Goal: Information Seeking & Learning: Learn about a topic

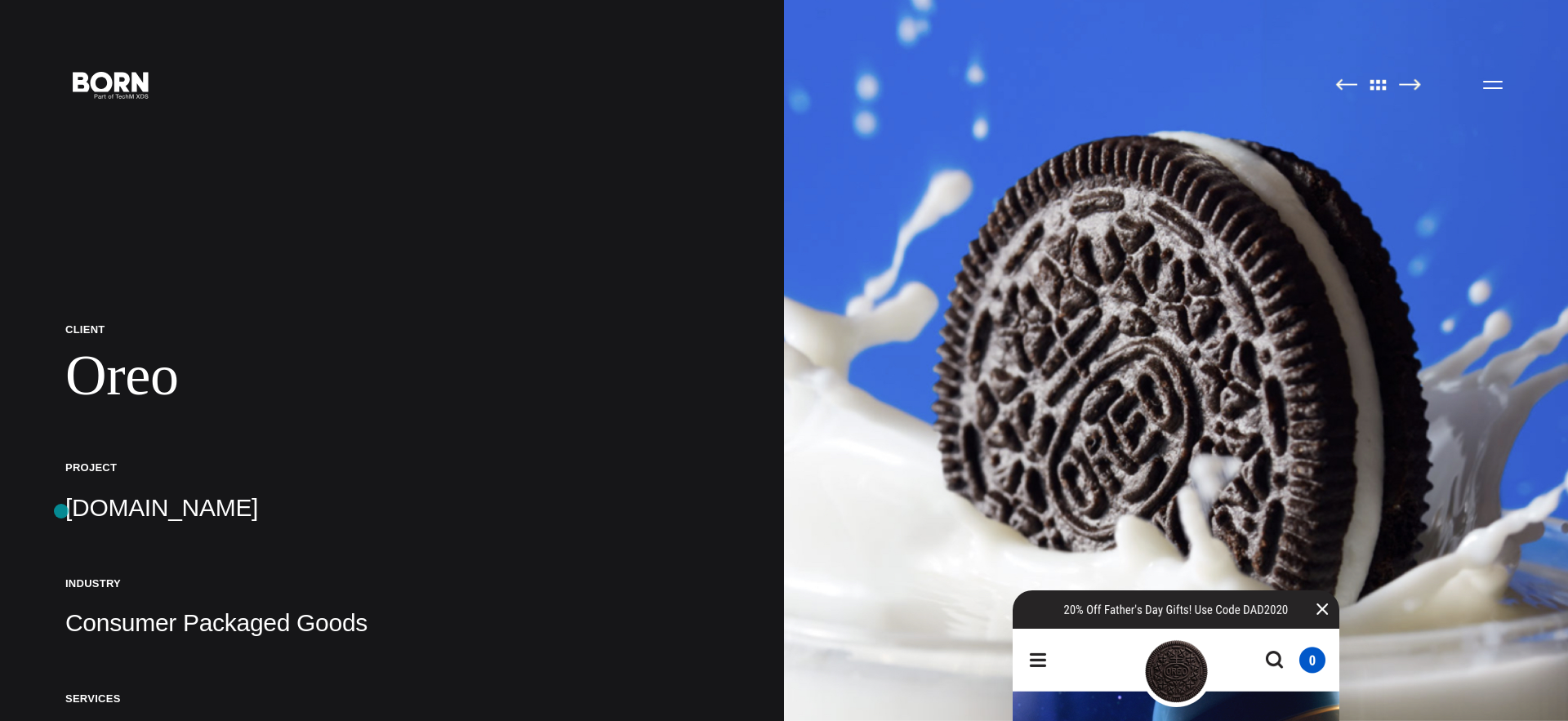
click at [140, 516] on p "[DOMAIN_NAME]" at bounding box center [392, 508] width 653 height 33
click at [164, 509] on p "[DOMAIN_NAME]" at bounding box center [392, 508] width 653 height 33
click at [145, 519] on p "[DOMAIN_NAME]" at bounding box center [392, 508] width 653 height 33
click at [424, 372] on h1 "Oreo" at bounding box center [392, 376] width 653 height 67
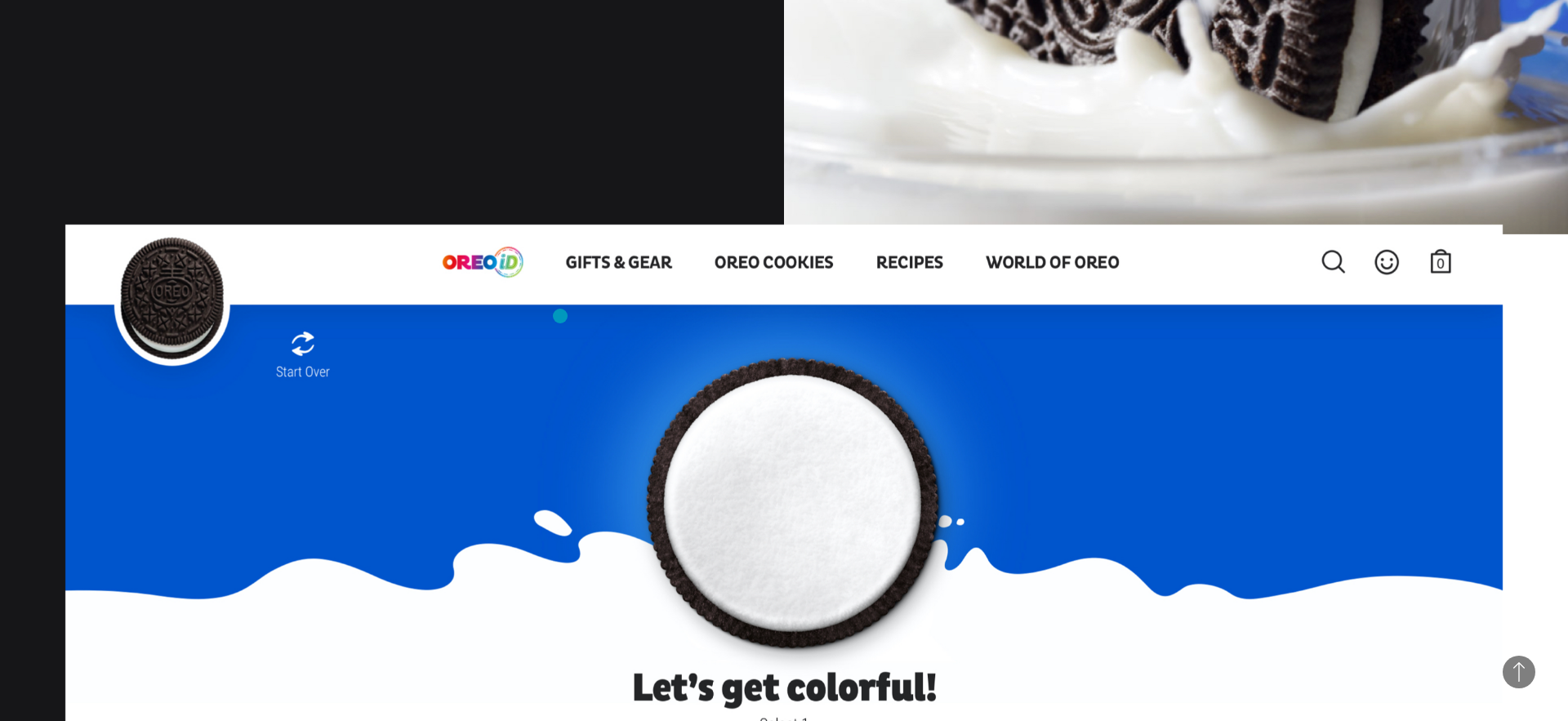
scroll to position [1553, 0]
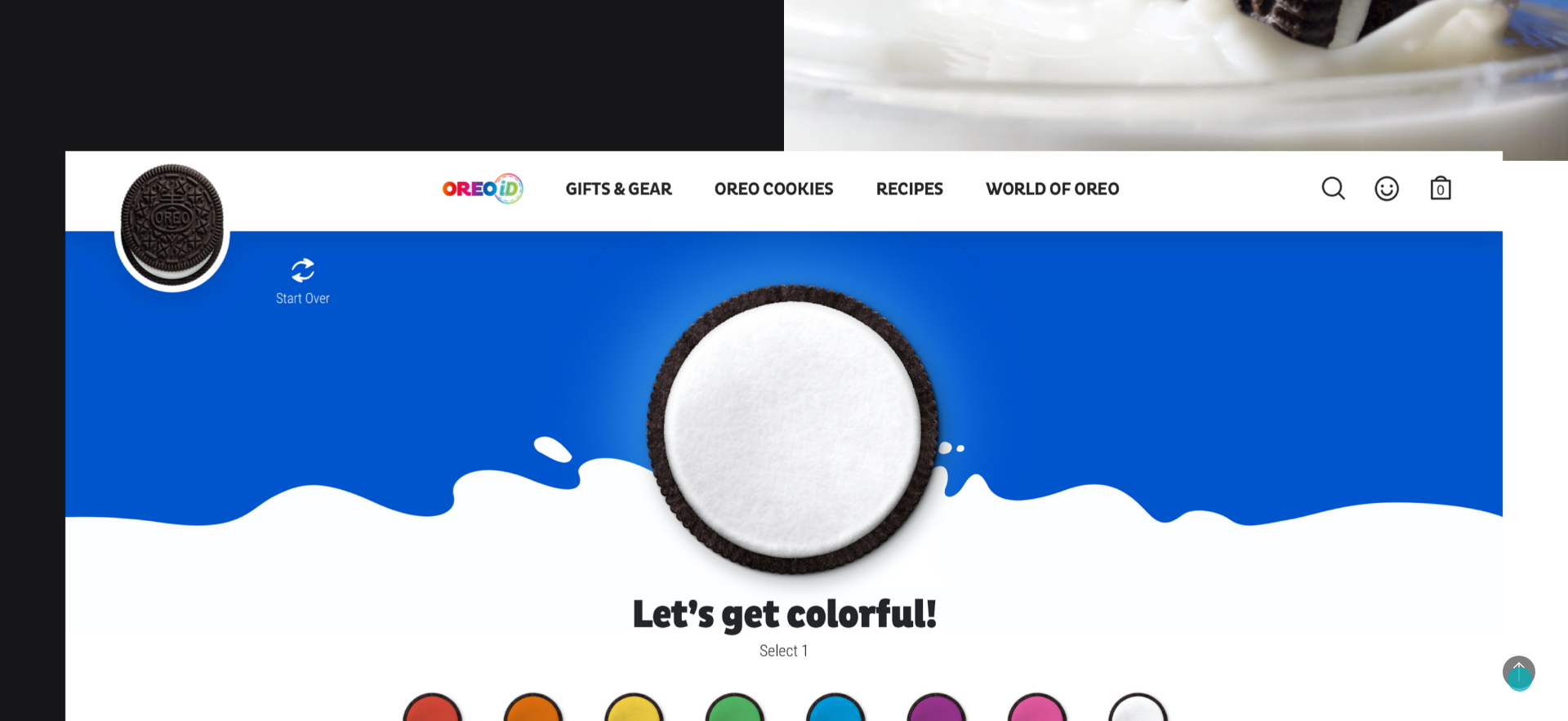
click at [1520, 680] on span "Back to Top" at bounding box center [1519, 672] width 33 height 33
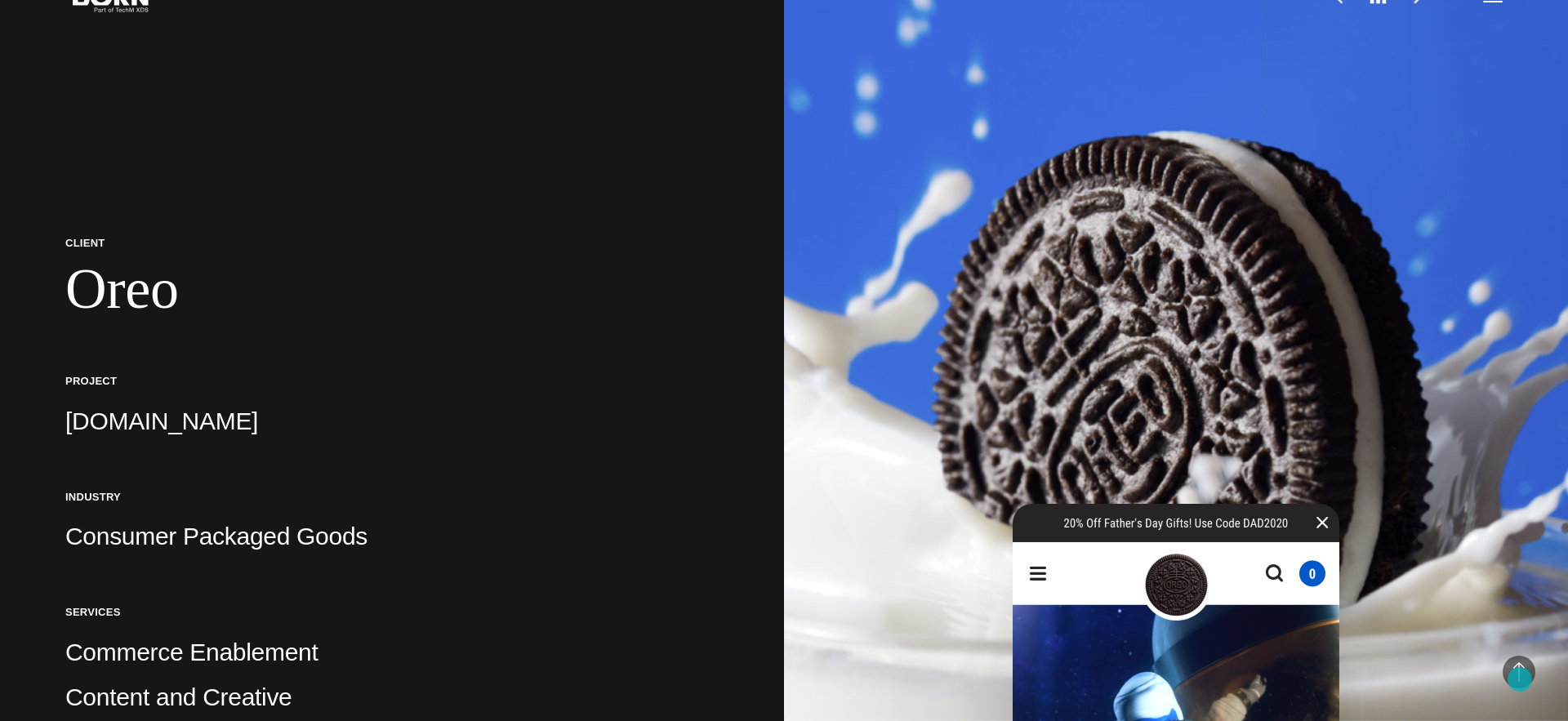
scroll to position [0, 0]
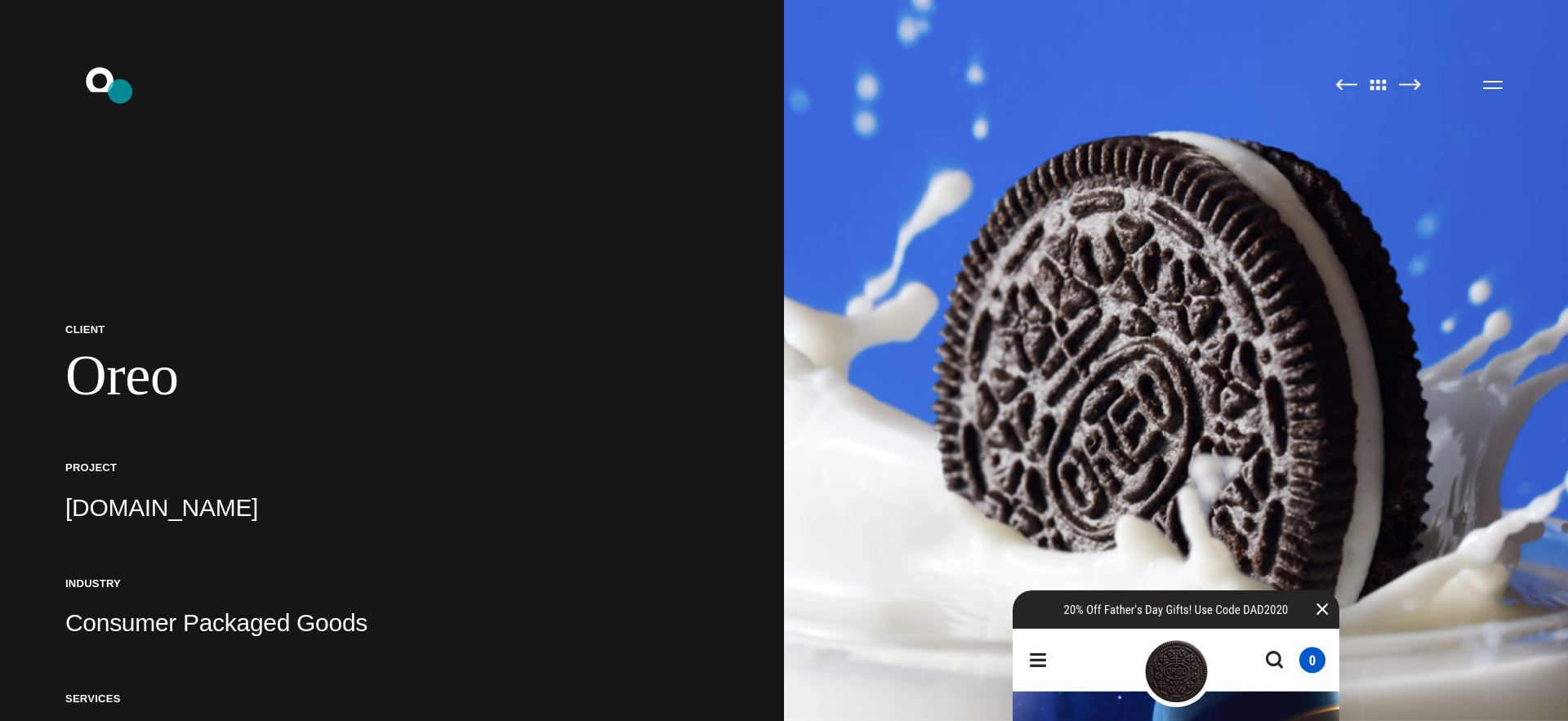
click at [120, 91] on icon ".st0{display:none;} .st1{display:inline;} .st2{font-family:'HelveticaNeue-Mediu…" at bounding box center [110, 84] width 104 height 42
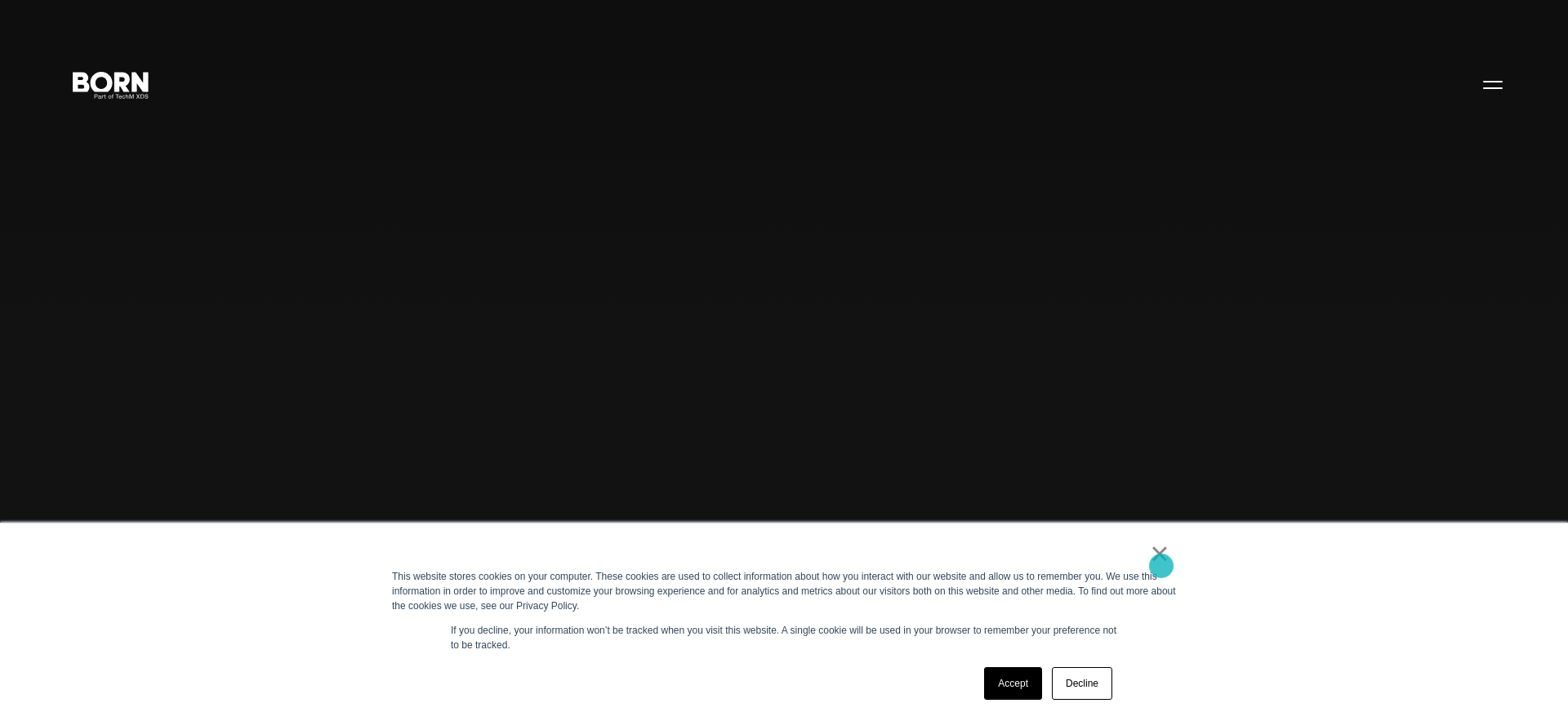
click at [1161, 561] on link "×" at bounding box center [1160, 553] width 20 height 15
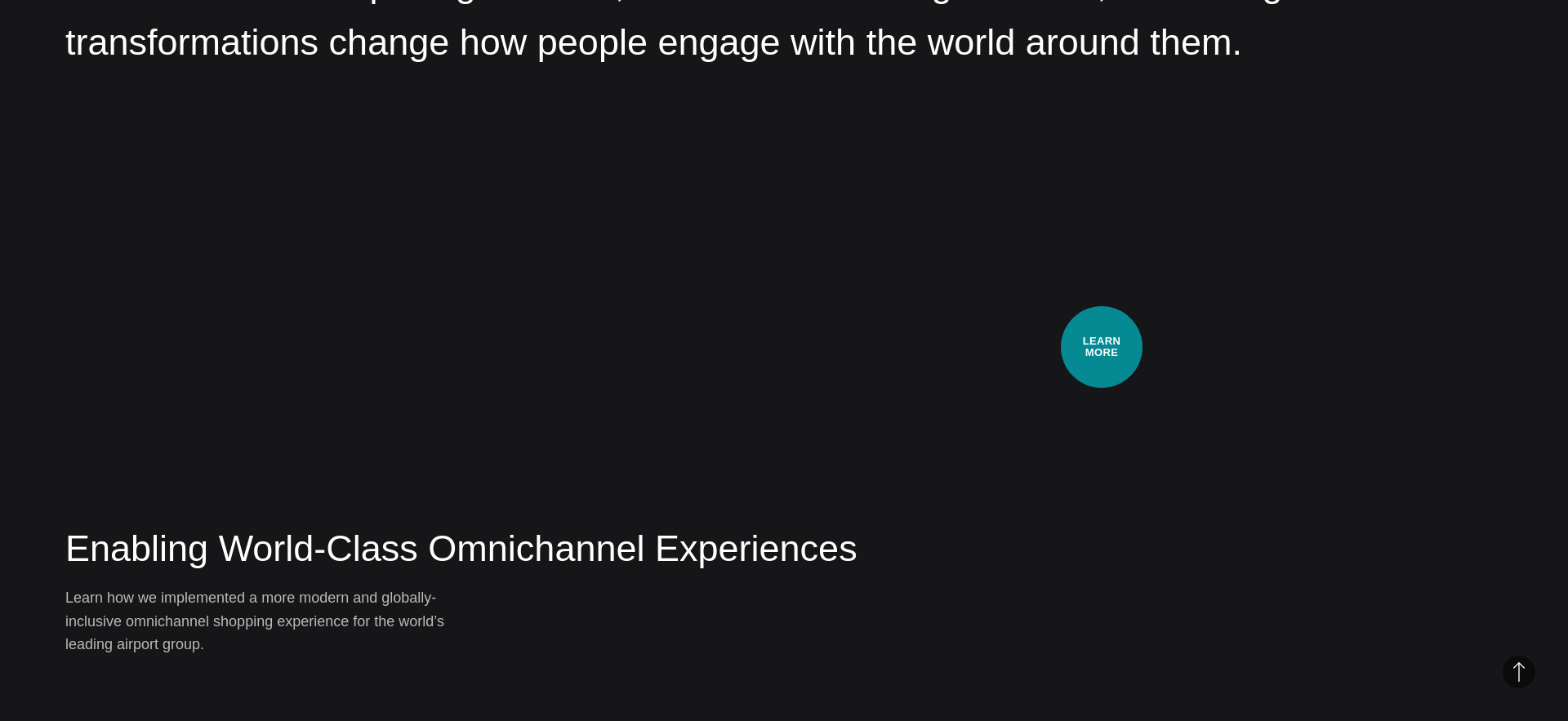
scroll to position [2824, 0]
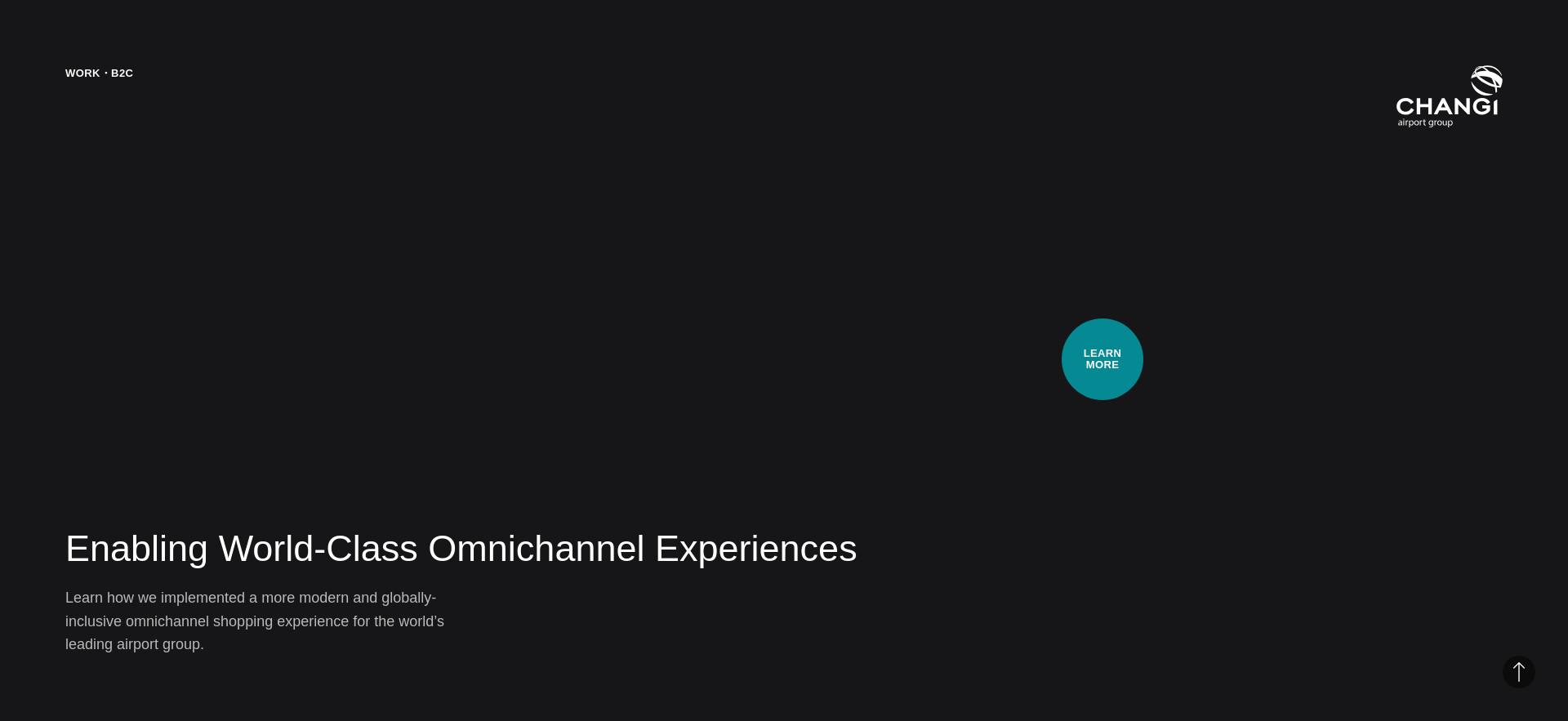
click at [1103, 359] on div "Work・B2C Enabling World-Class Omnichannel Experiences Learn how we implemented …" at bounding box center [784, 360] width 1568 height 721
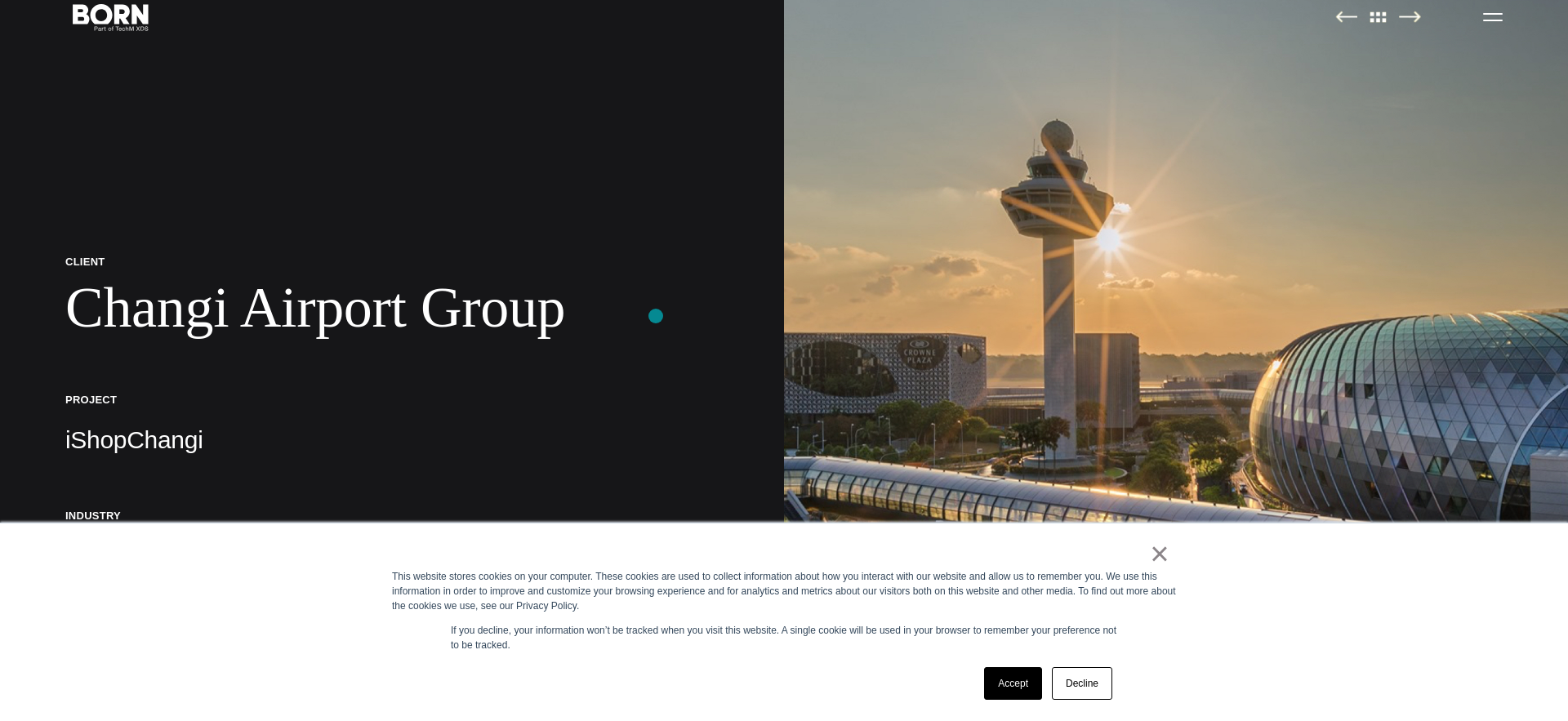
scroll to position [192, 0]
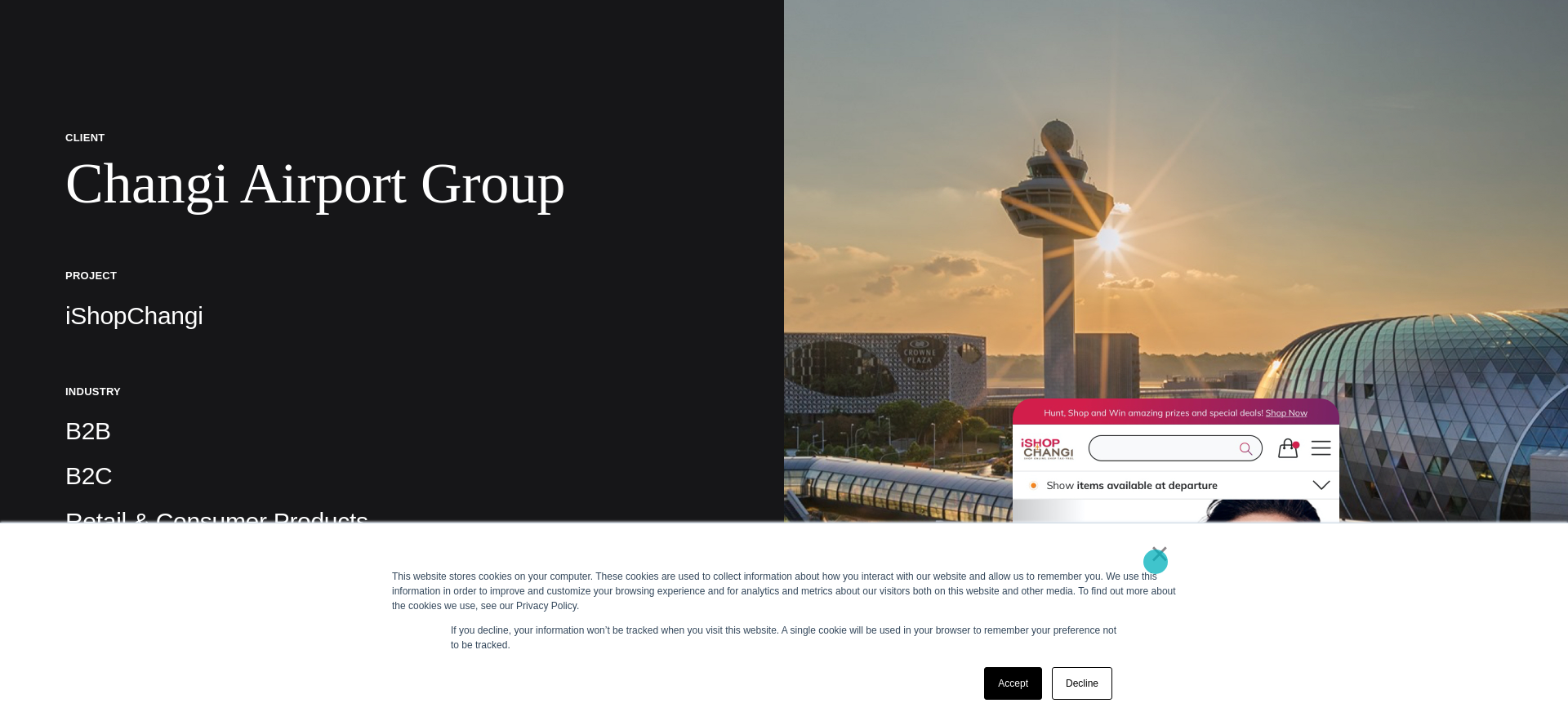
click at [1155, 561] on link "×" at bounding box center [1160, 553] width 20 height 15
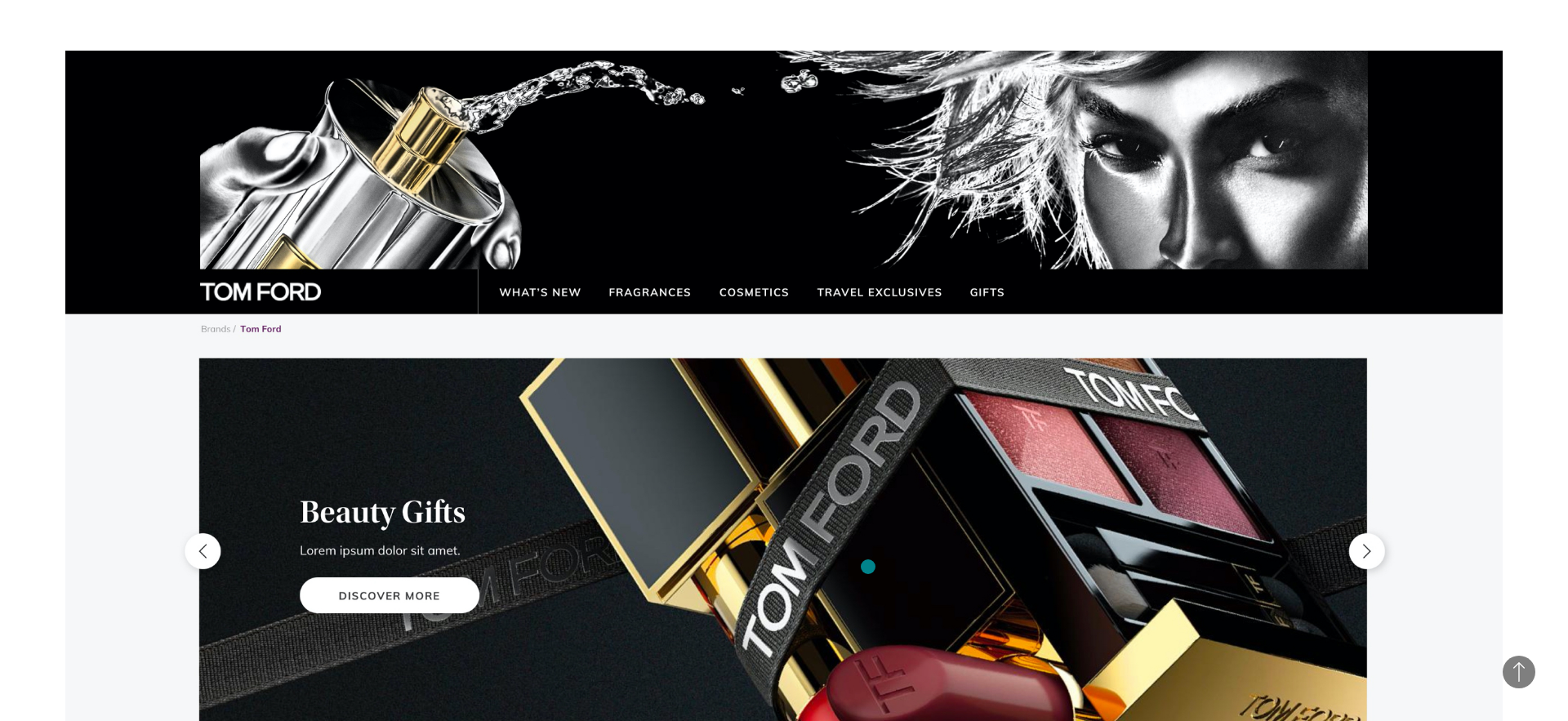
scroll to position [14585, 0]
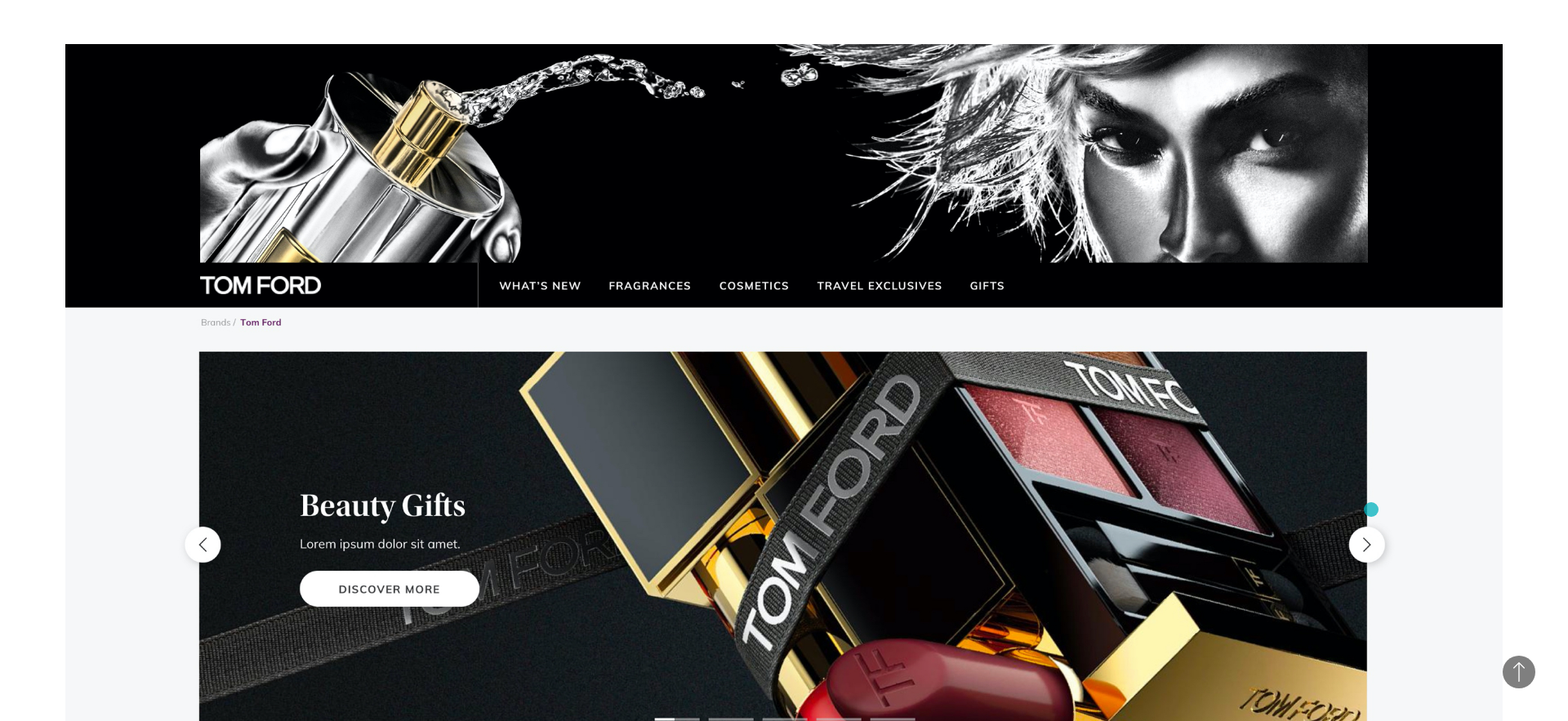
click at [1371, 509] on img at bounding box center [784, 493] width 1437 height 898
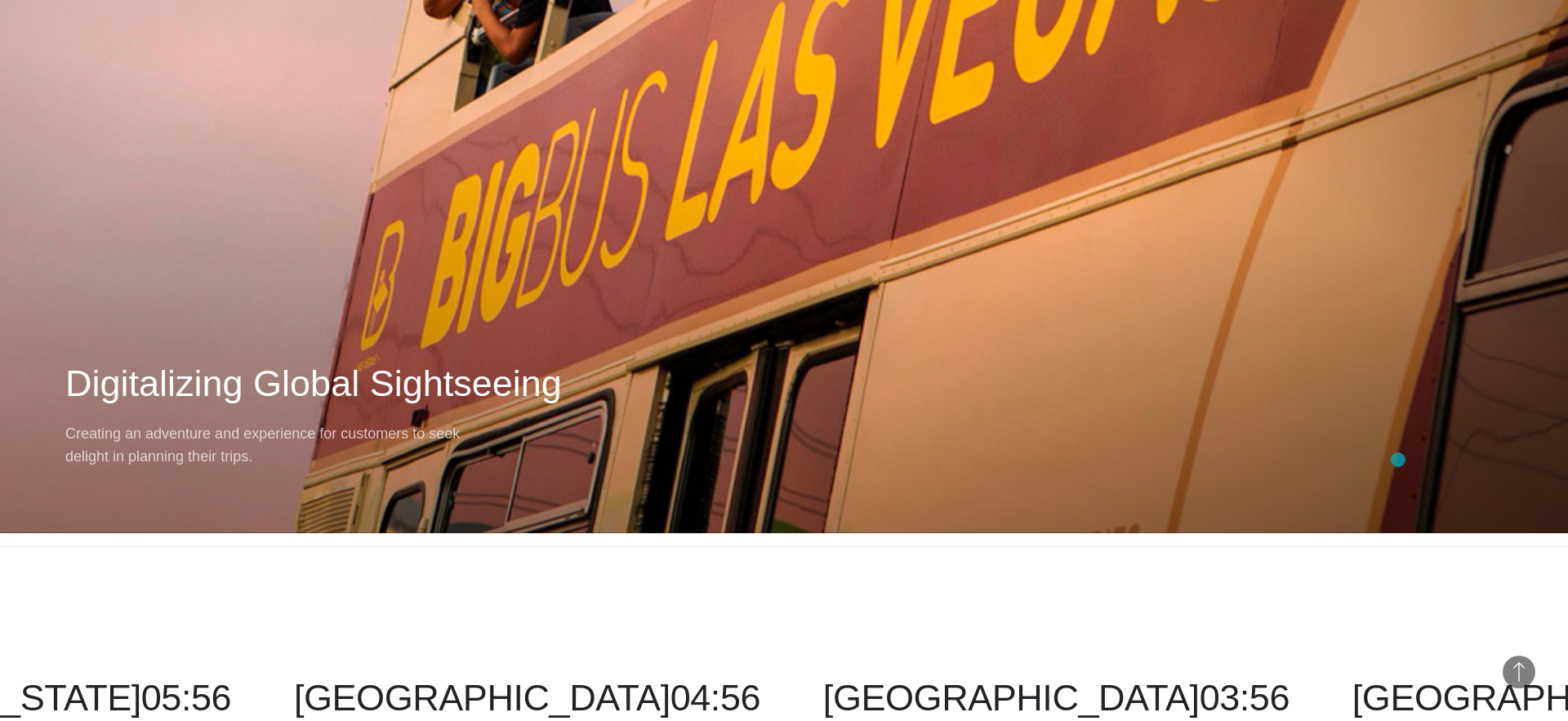
scroll to position [19333, 0]
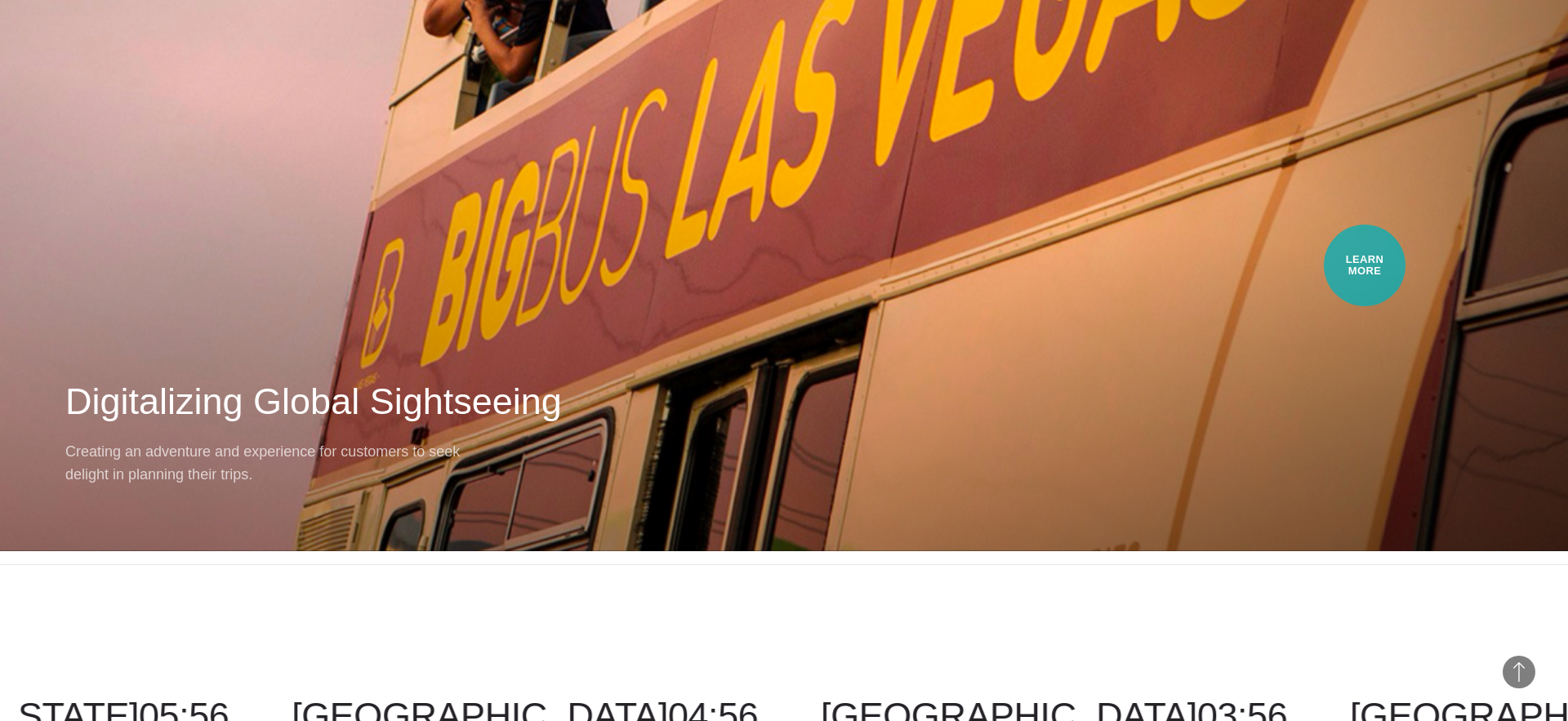
click at [1365, 265] on div "Next Case Study – Big Bus Tours Digitalizing Global Sightseeing Creating an adv…" at bounding box center [784, 221] width 1568 height 662
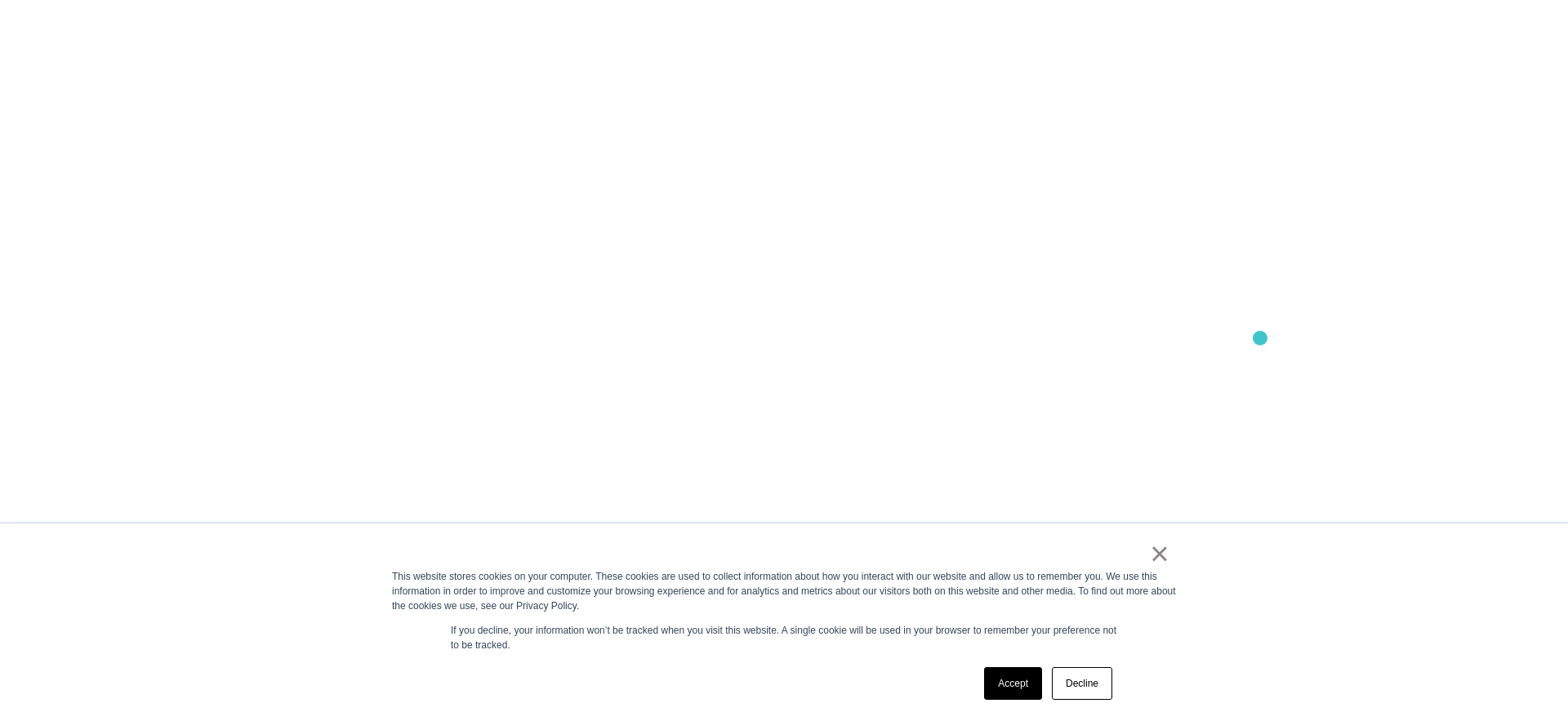
scroll to position [220, 0]
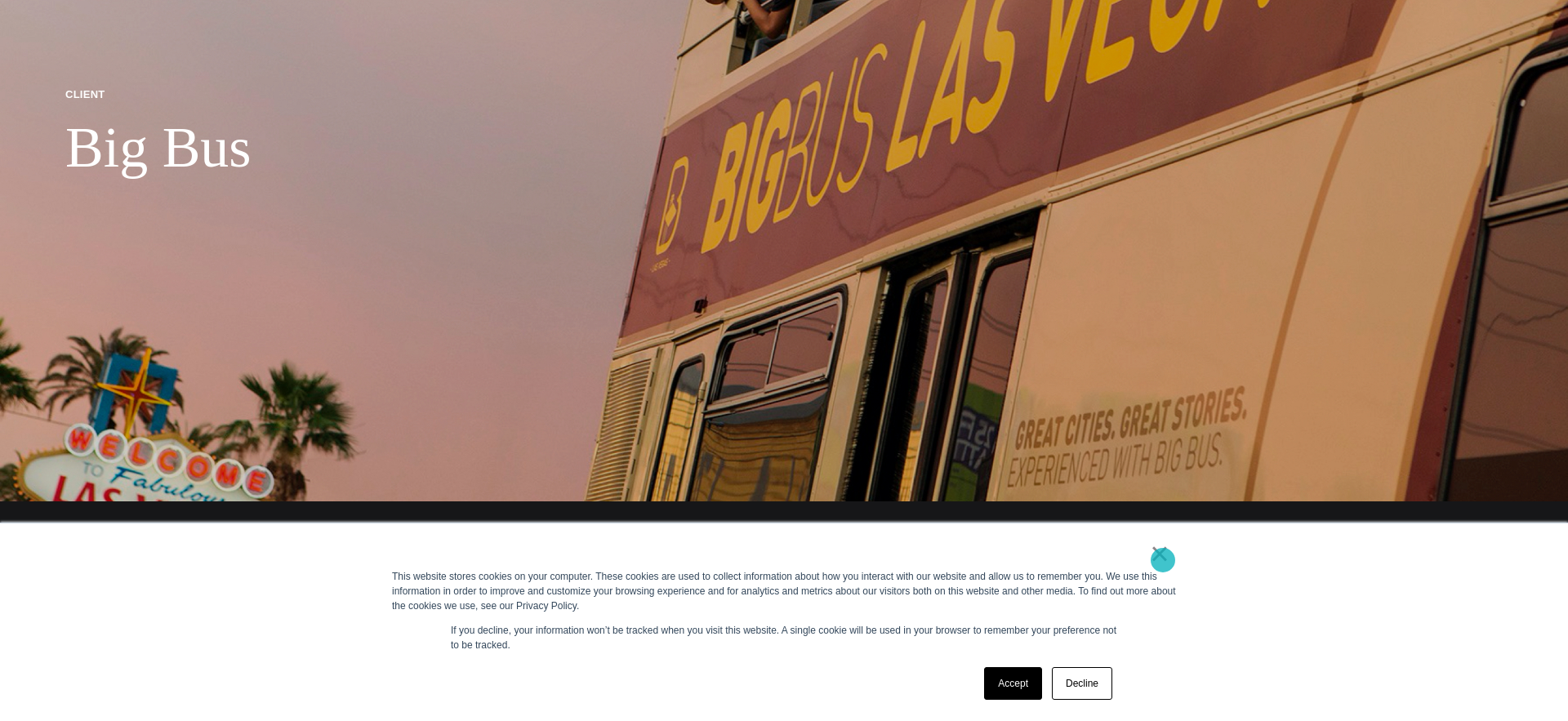
click at [1158, 561] on link "×" at bounding box center [1160, 553] width 20 height 15
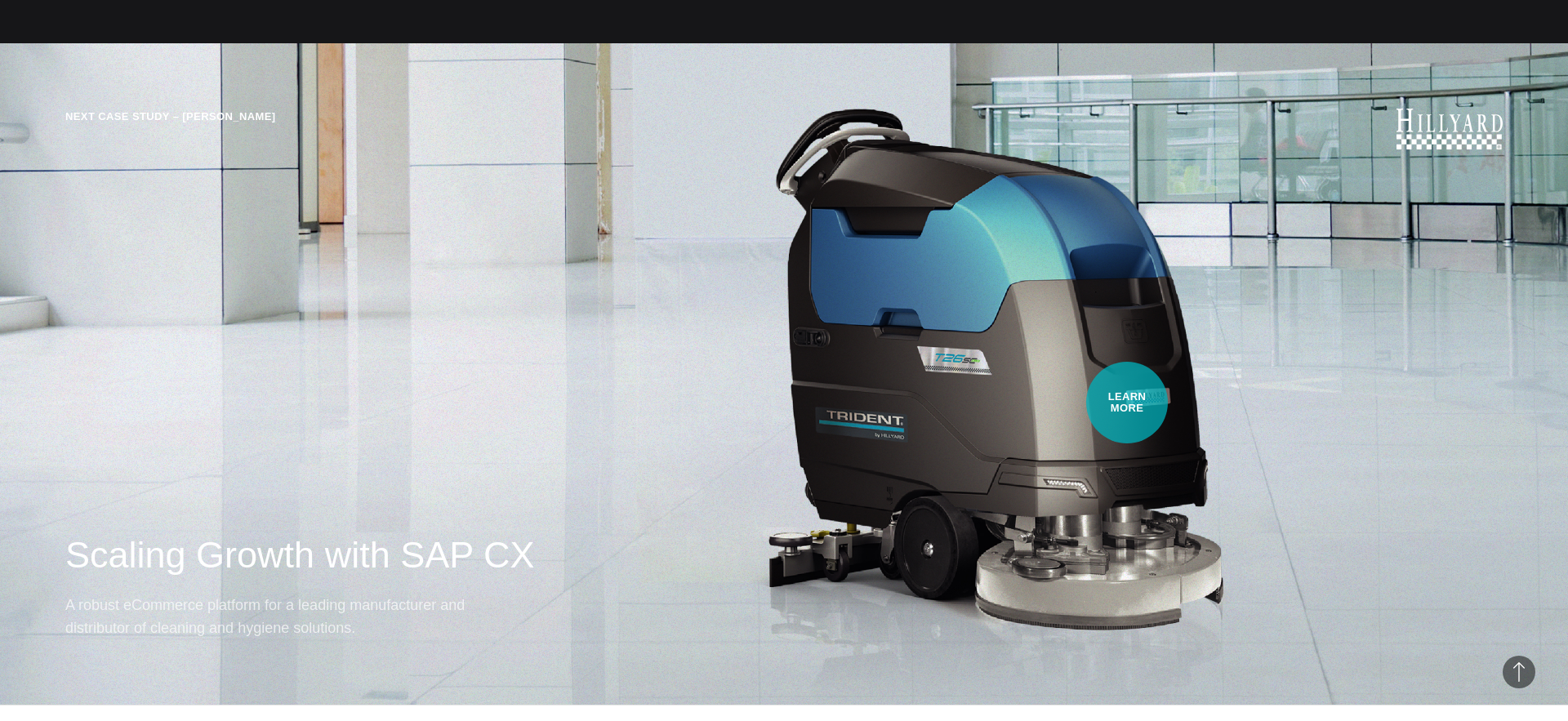
scroll to position [10646, 0]
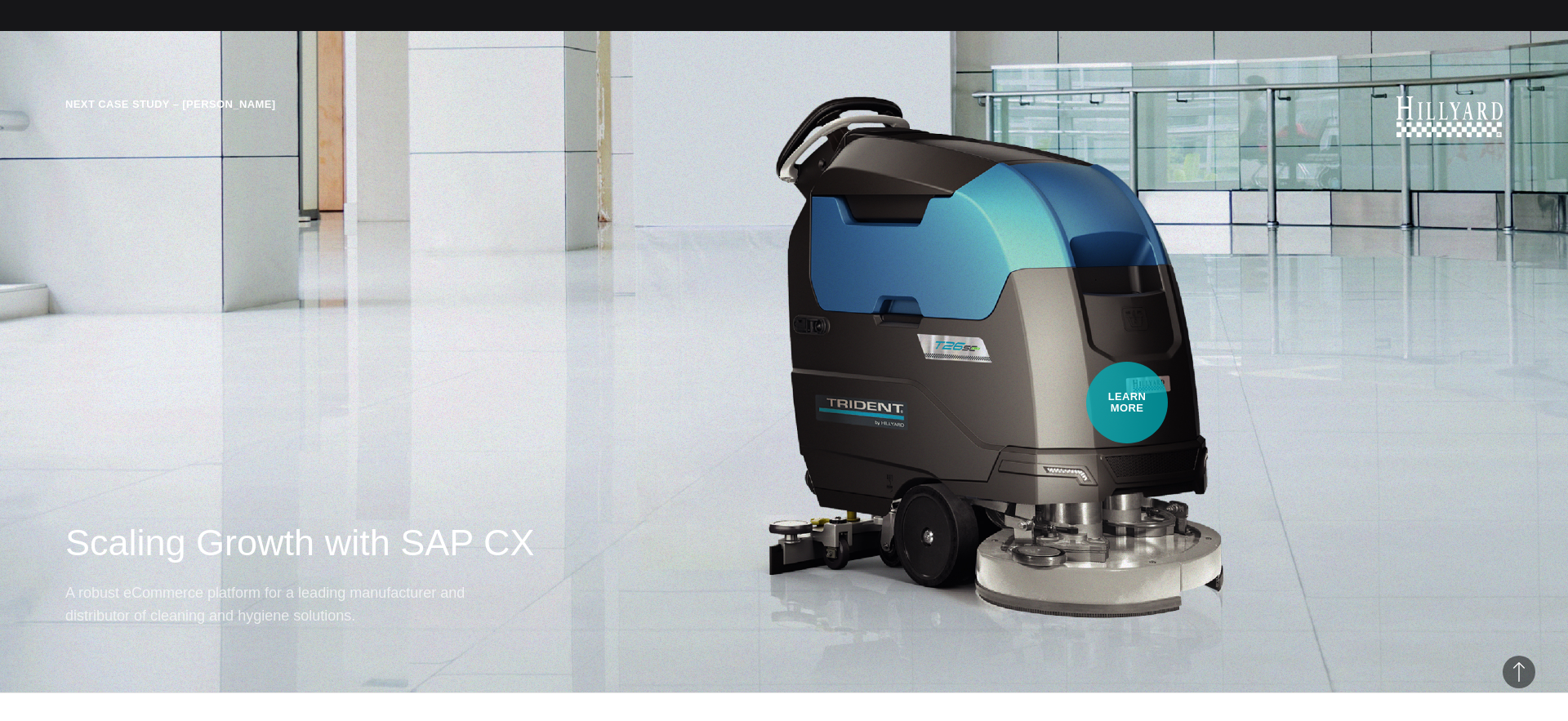
click at [1127, 402] on div "Next Case Study – Hillyard Scaling Growth with SAP CX A robust eCommerce platfo…" at bounding box center [784, 362] width 1568 height 662
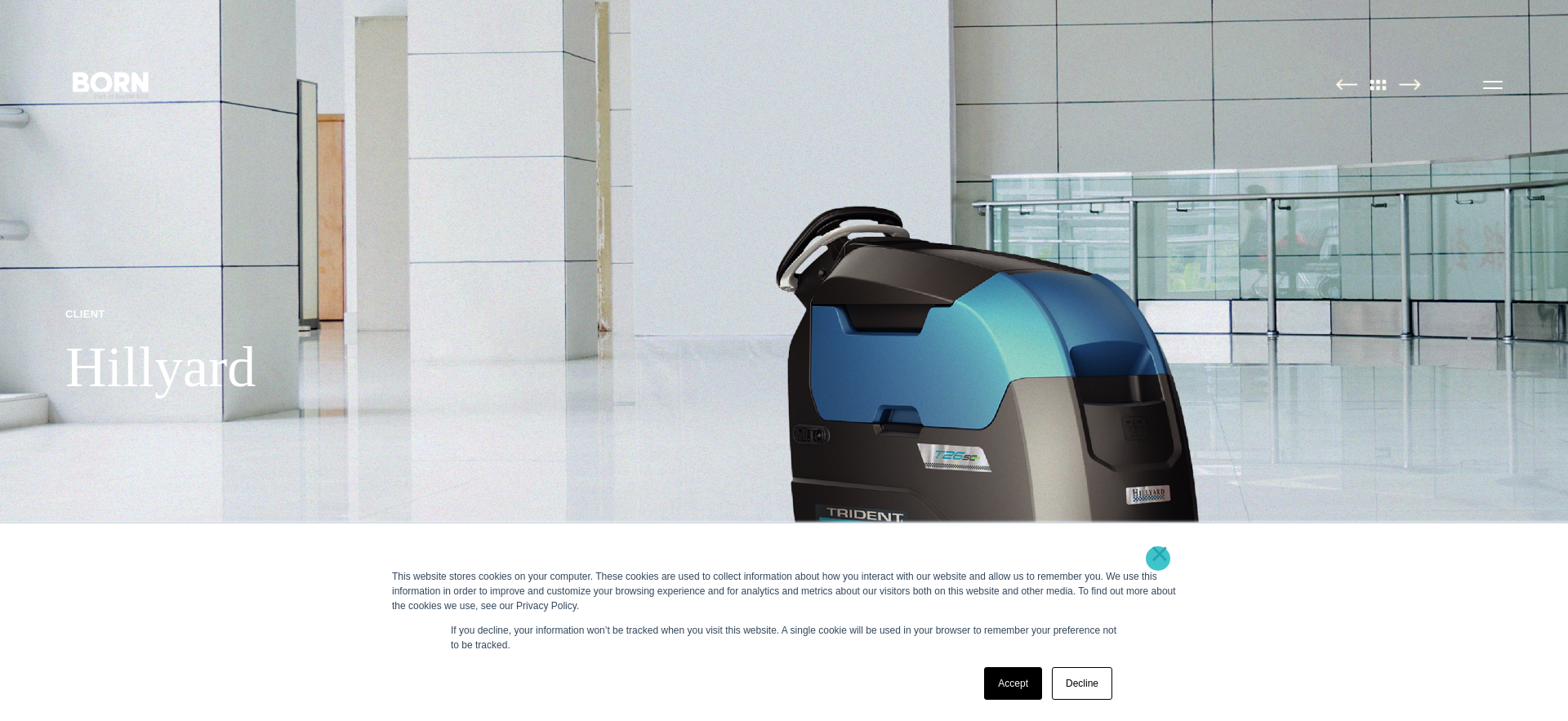
click at [1158, 558] on link "×" at bounding box center [1160, 553] width 20 height 15
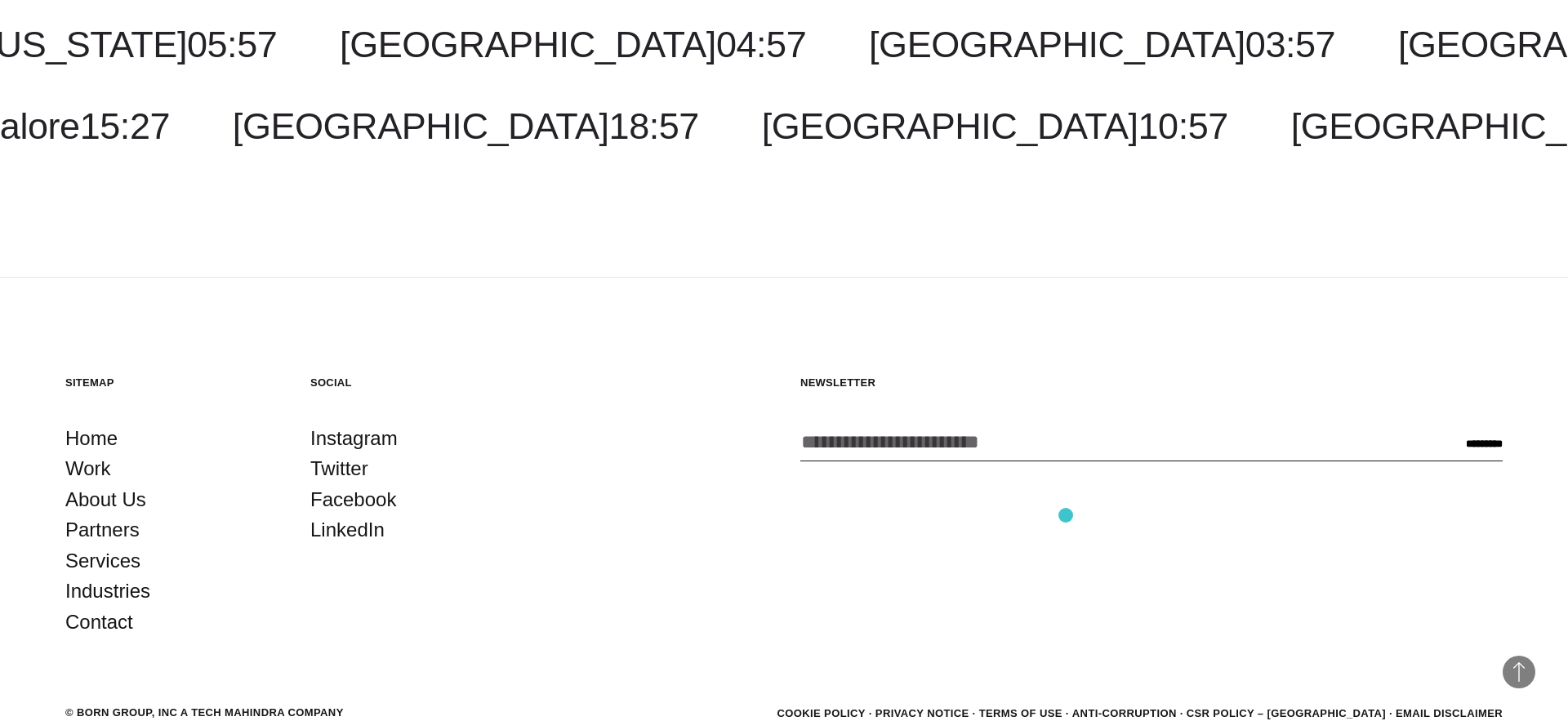
scroll to position [8326, 0]
